Goal: Information Seeking & Learning: Learn about a topic

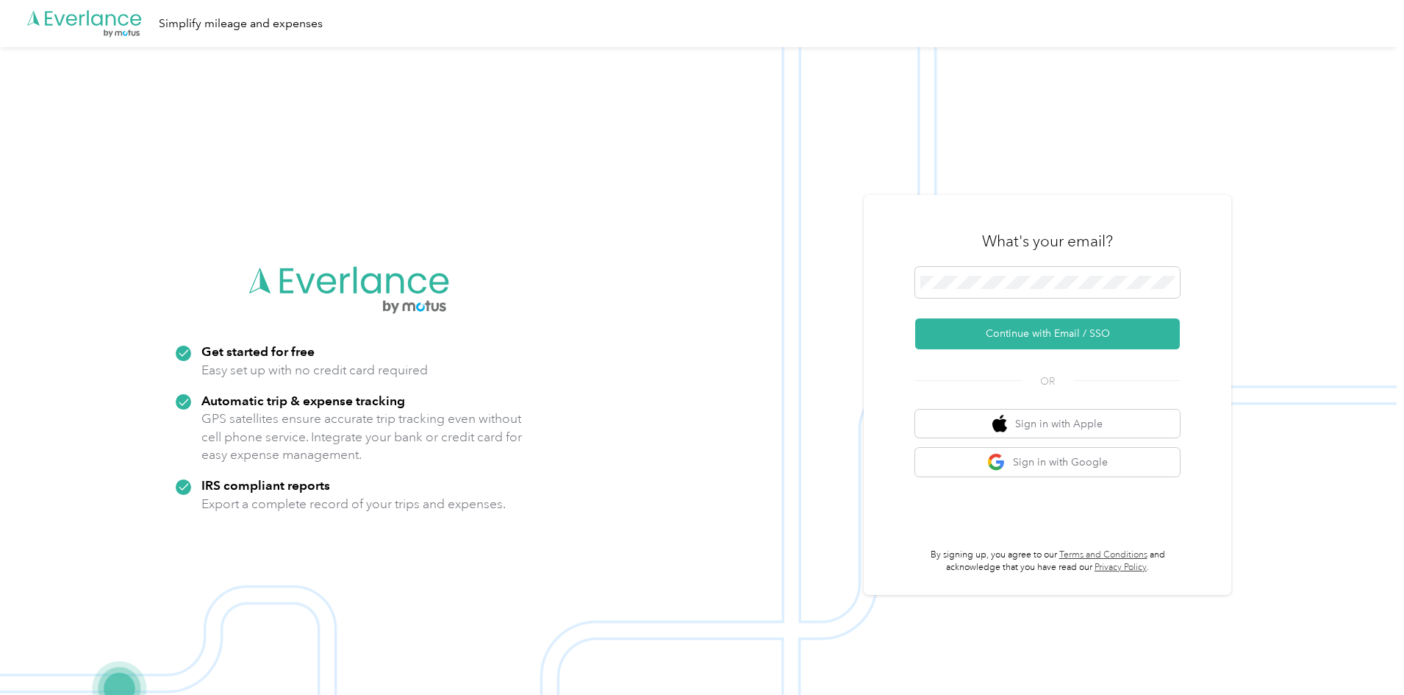
click at [64, 21] on icon ".cls-1 { fill: #00adee; } .cls-2 { fill: #fff; } .cls-3 { fill: #707372; } .cls…" at bounding box center [85, 24] width 118 height 30
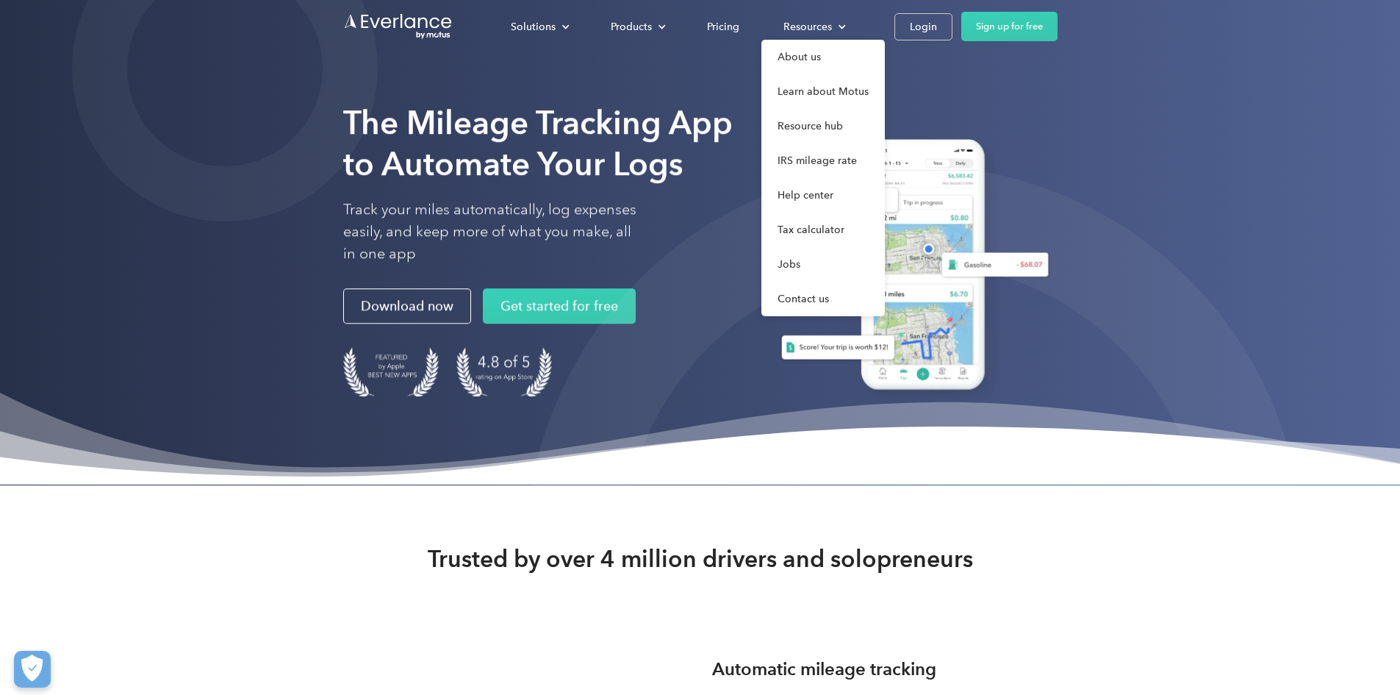
click at [885, 97] on link "Learn about Motus" at bounding box center [822, 91] width 123 height 35
click at [885, 265] on link "Jobs" at bounding box center [822, 264] width 123 height 35
click at [885, 55] on link "About us" at bounding box center [822, 57] width 123 height 35
